Goal: Browse casually

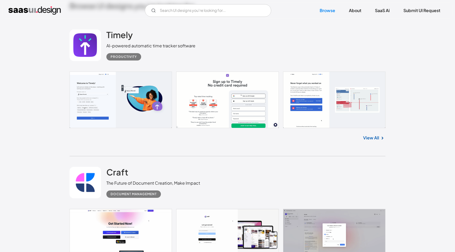
scroll to position [165, 0]
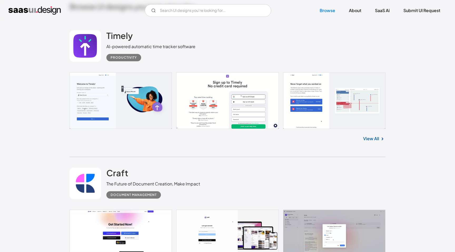
click at [194, 167] on div "Craft The Future of Document Creation, Make Impact Document Management" at bounding box center [228, 183] width 316 height 53
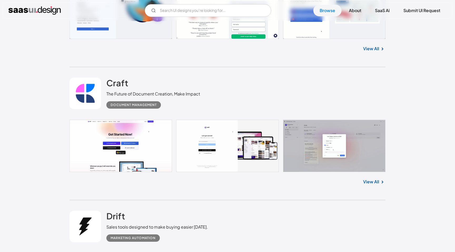
scroll to position [261, 0]
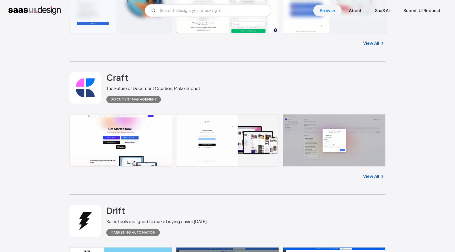
click at [350, 152] on link at bounding box center [228, 140] width 316 height 52
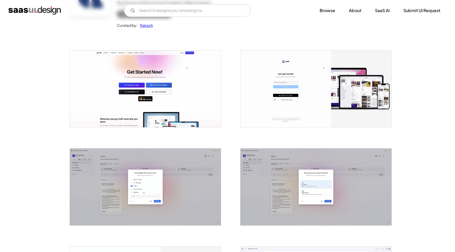
scroll to position [110, 0]
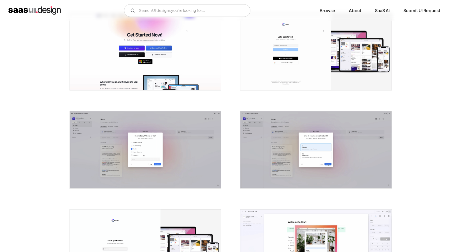
click at [169, 157] on img "open lightbox" at bounding box center [145, 149] width 151 height 77
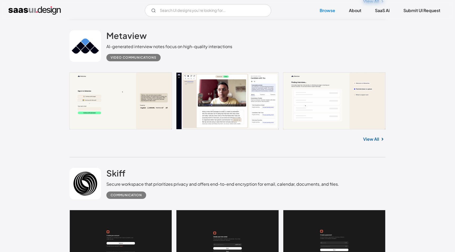
scroll to position [860, 0]
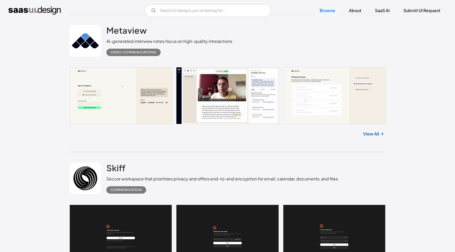
click at [256, 109] on link at bounding box center [228, 95] width 316 height 57
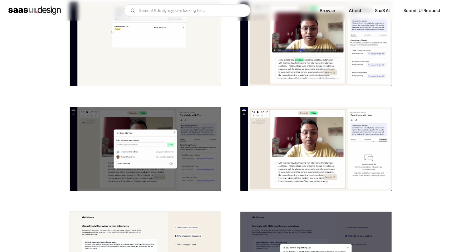
scroll to position [1077, 0]
